Goal: Navigation & Orientation: Understand site structure

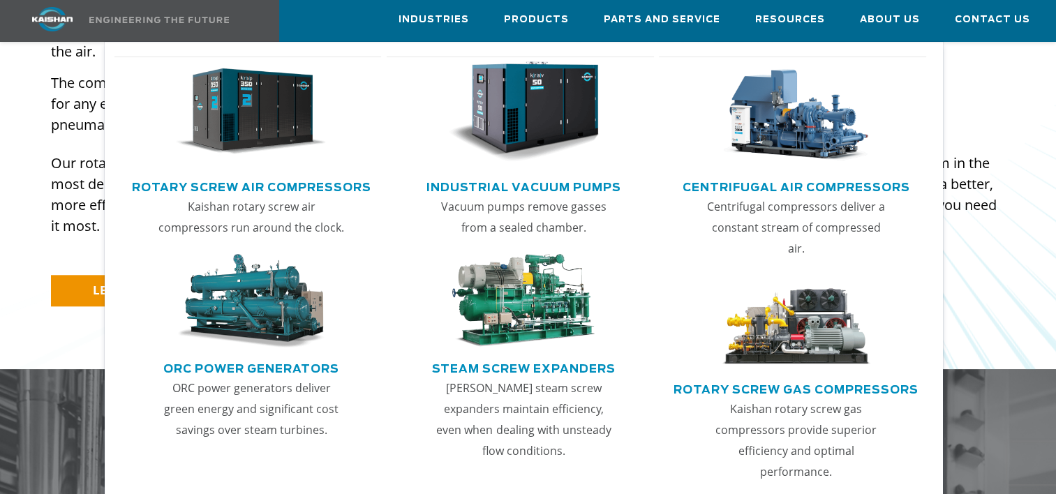
scroll to position [1256, 0]
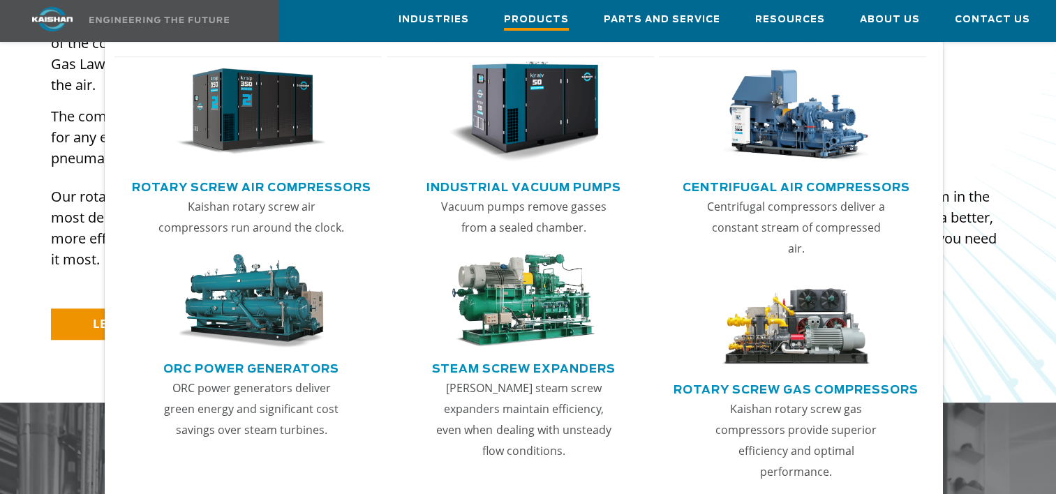
click at [544, 21] on span "Products" at bounding box center [536, 21] width 65 height 19
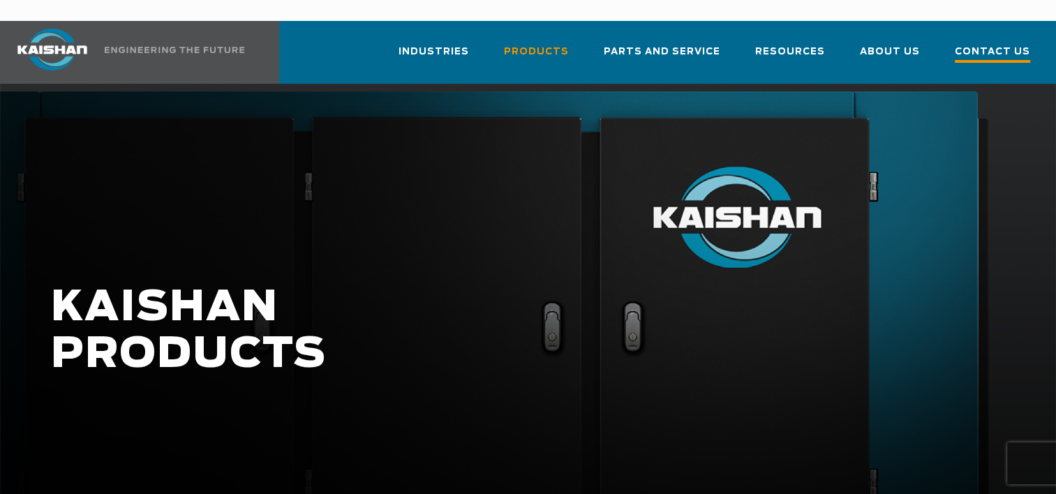
click at [967, 44] on span "Contact Us" at bounding box center [992, 53] width 75 height 19
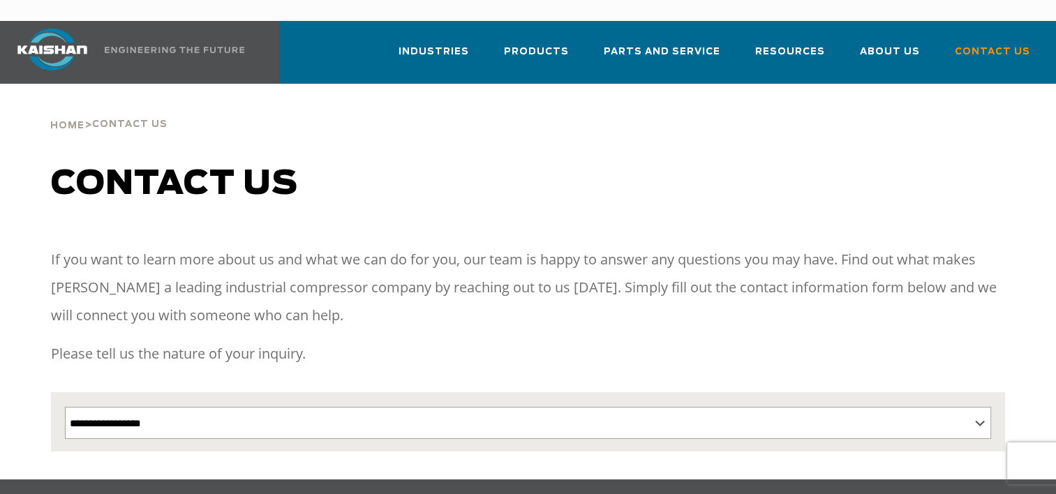
click at [65, 29] on img at bounding box center [52, 50] width 105 height 42
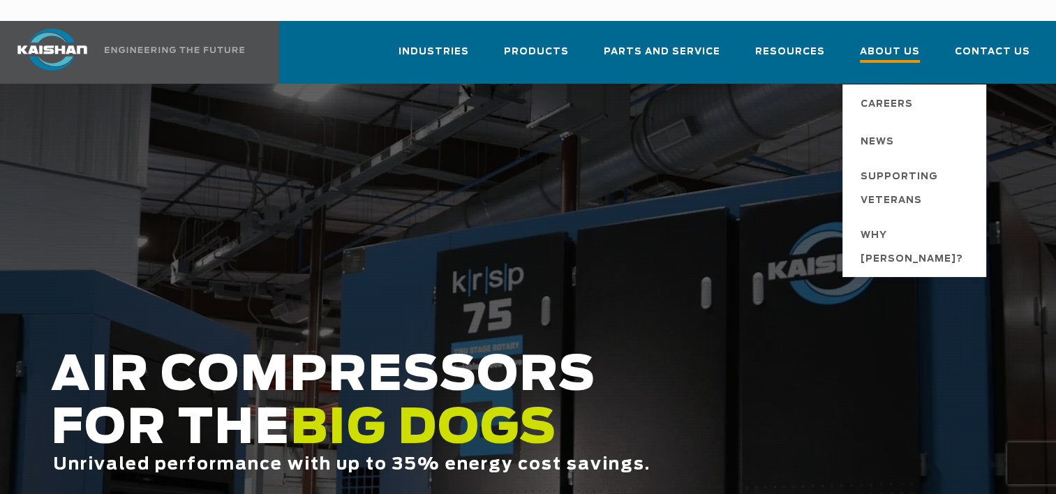
click at [877, 44] on span "About Us" at bounding box center [890, 53] width 60 height 19
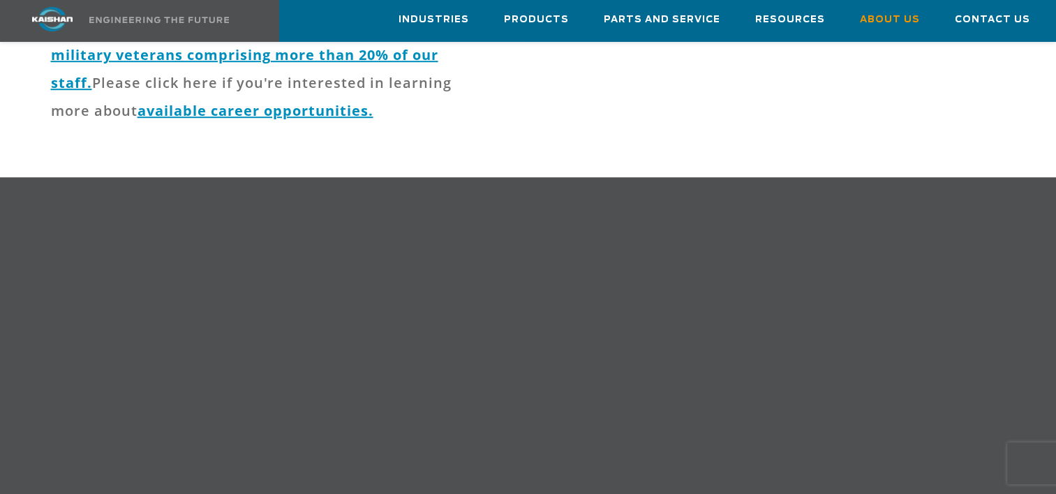
scroll to position [977, 0]
